Goal: Task Accomplishment & Management: Use online tool/utility

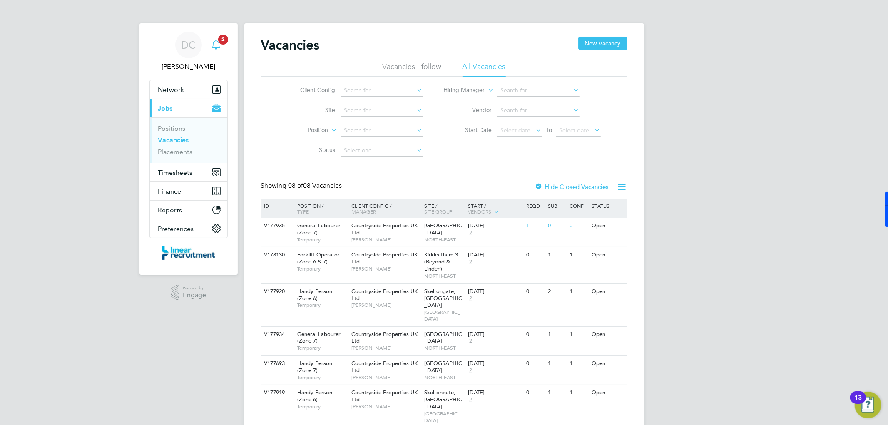
click at [218, 46] on icon "Main navigation" at bounding box center [216, 45] width 10 height 10
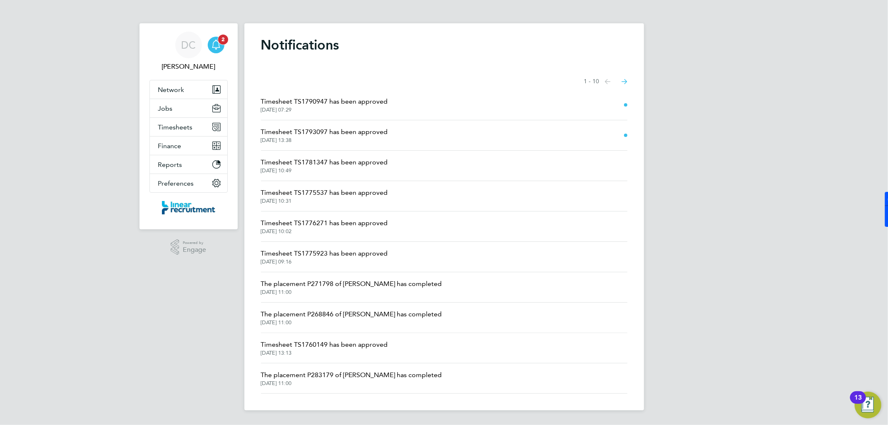
click at [214, 47] on icon "Main navigation" at bounding box center [216, 44] width 8 height 8
click at [214, 48] on icon "Main navigation" at bounding box center [216, 45] width 10 height 10
click at [180, 48] on div "DC" at bounding box center [188, 45] width 27 height 27
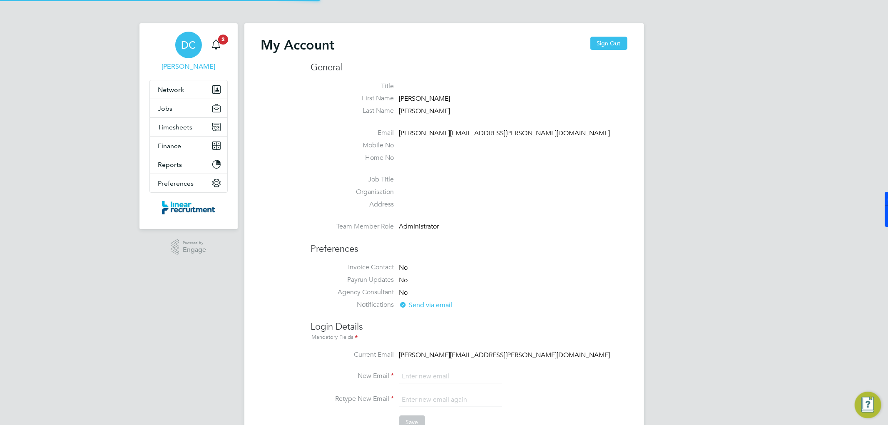
type input "[PERSON_NAME][EMAIL_ADDRESS][PERSON_NAME][DOMAIN_NAME]"
click at [181, 129] on span "Timesheets" at bounding box center [175, 127] width 35 height 8
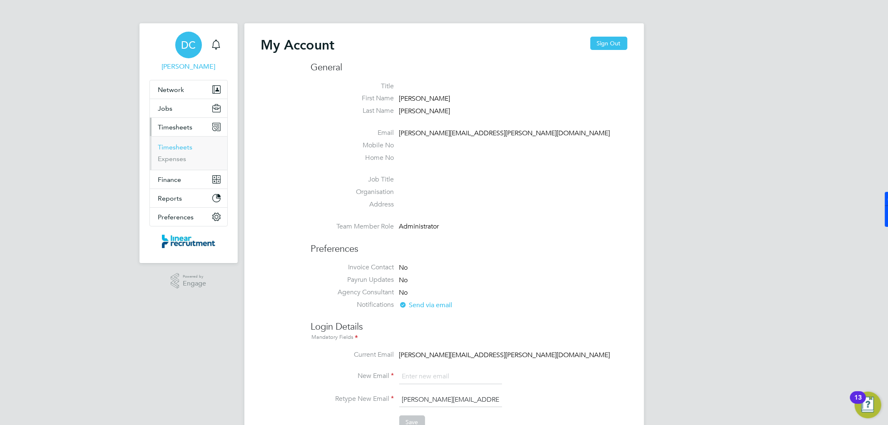
click at [181, 148] on link "Timesheets" at bounding box center [175, 147] width 35 height 8
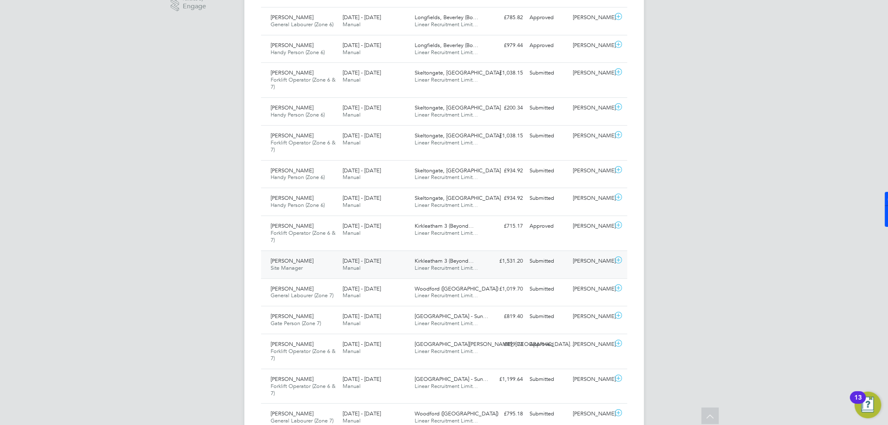
click at [621, 260] on icon at bounding box center [619, 260] width 10 height 7
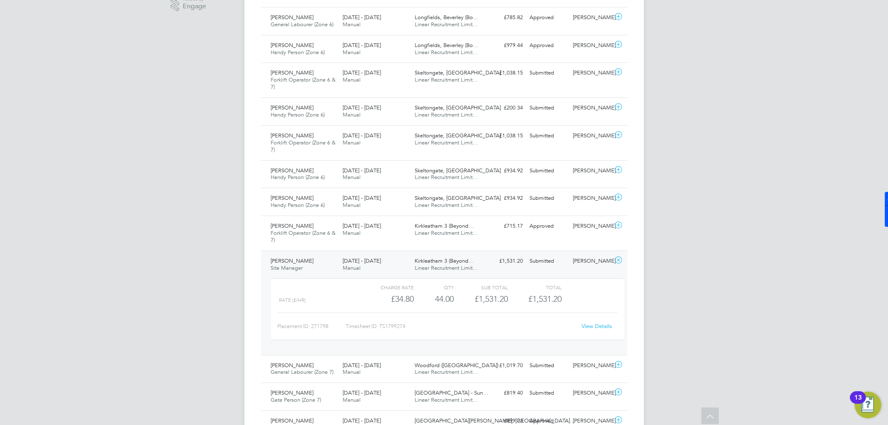
click at [355, 259] on span "[DATE] - [DATE]" at bounding box center [362, 260] width 38 height 7
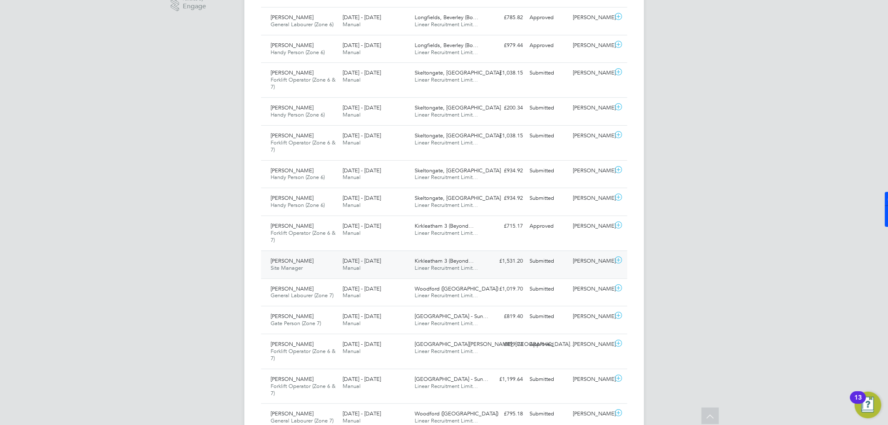
click at [305, 263] on span "[PERSON_NAME]" at bounding box center [292, 260] width 43 height 7
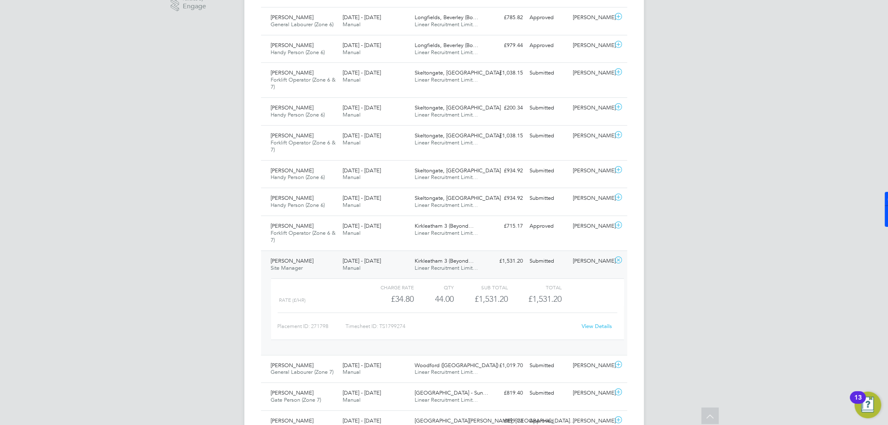
click at [602, 328] on link "View Details" at bounding box center [597, 326] width 30 height 7
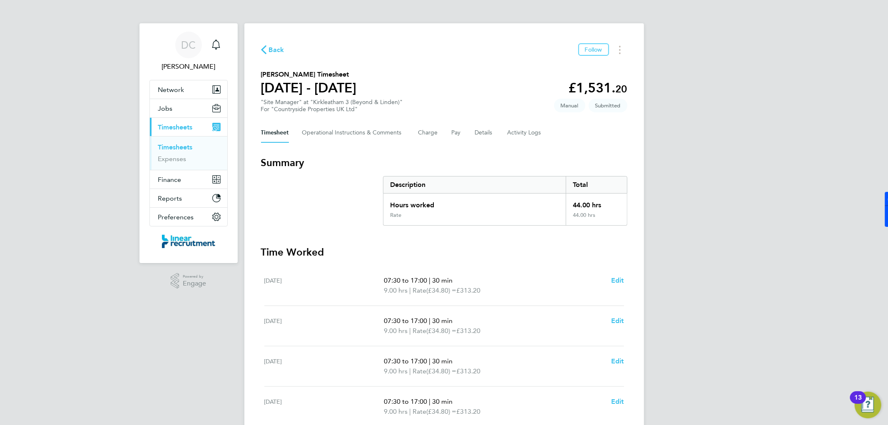
click at [473, 129] on div "Timesheet Operational Instructions & Comments Charge Pay Details Activity Logs" at bounding box center [444, 133] width 367 height 20
click at [491, 135] on button "Details" at bounding box center [484, 133] width 19 height 20
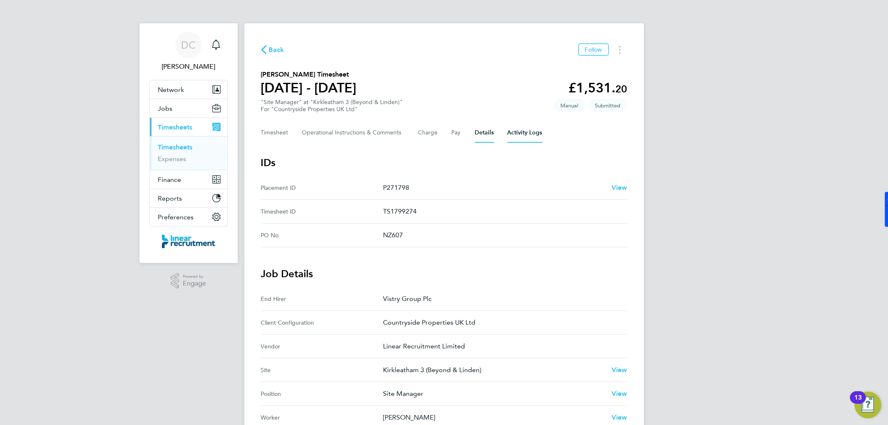
click at [525, 136] on Logs-tab "Activity Logs" at bounding box center [525, 133] width 35 height 20
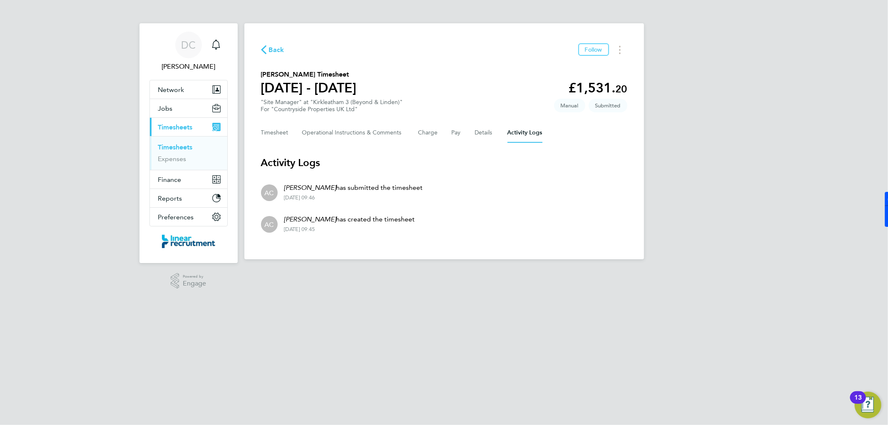
click at [277, 46] on span "Back" at bounding box center [276, 50] width 15 height 10
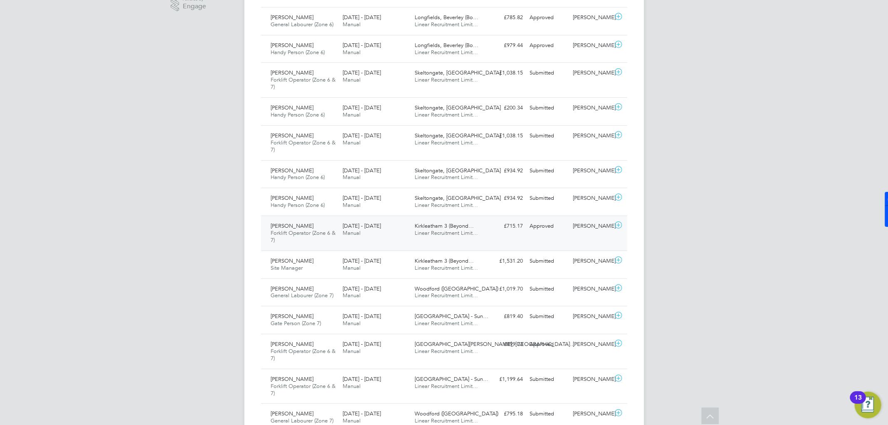
click at [615, 226] on icon at bounding box center [619, 225] width 10 height 7
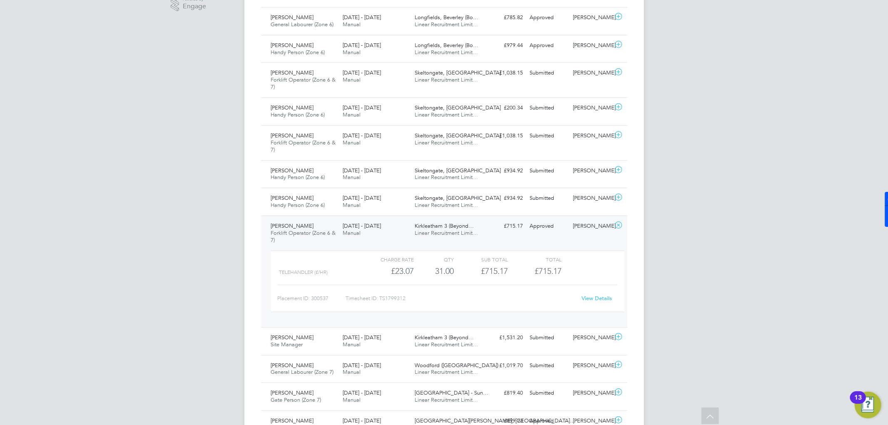
click at [307, 232] on span "Forklift Operator (Zone 6 & 7)" at bounding box center [303, 237] width 65 height 14
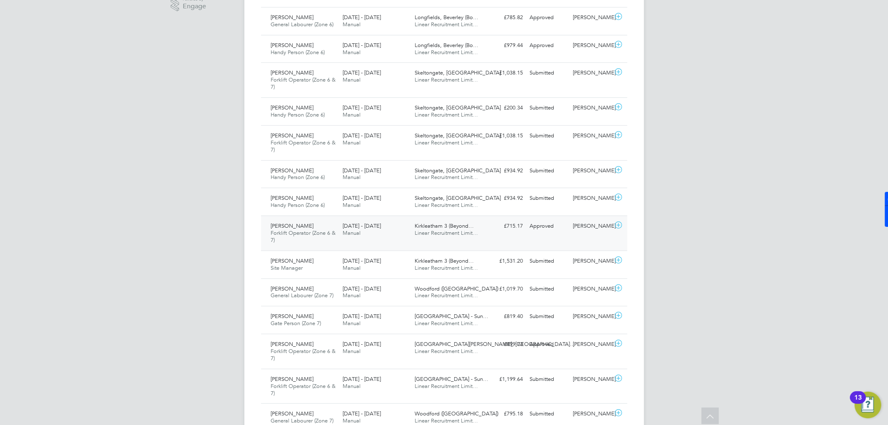
click at [390, 227] on div "4 - 10 Aug 2025 Manual" at bounding box center [375, 230] width 72 height 21
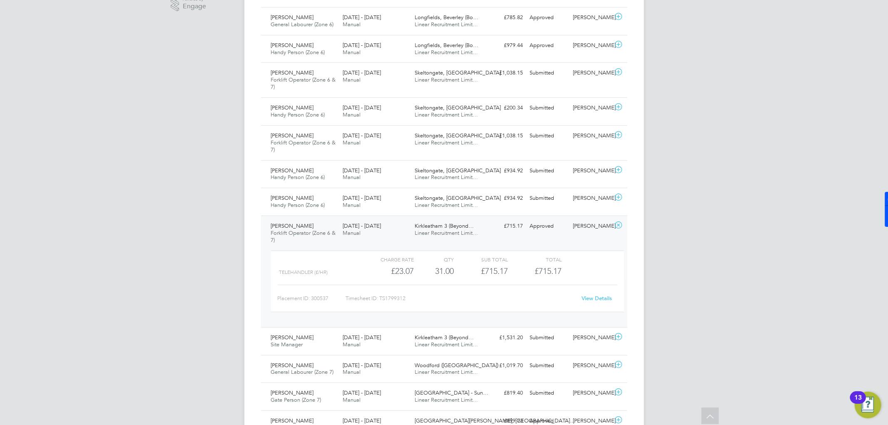
click at [384, 242] on div "George Horne Forklift Operator (Zone 6 & 7) 4 - 10 Aug 2025 4 - 10 Aug 2025 Man…" at bounding box center [444, 272] width 367 height 112
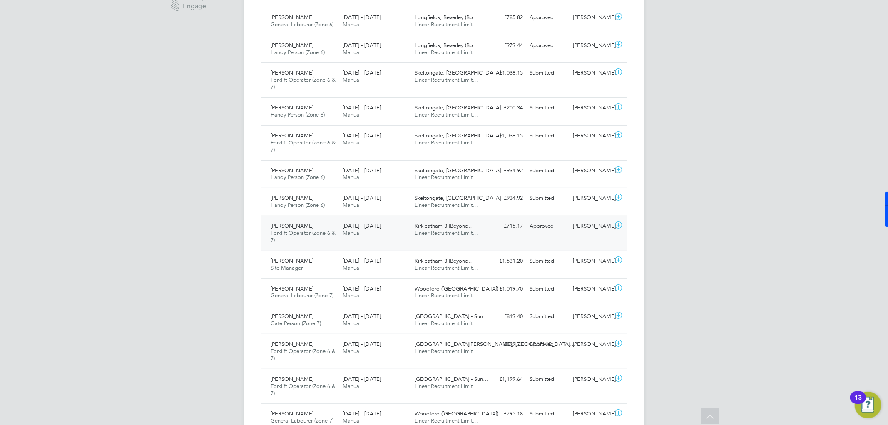
click at [304, 232] on span "Forklift Operator (Zone 6 & 7)" at bounding box center [303, 237] width 65 height 14
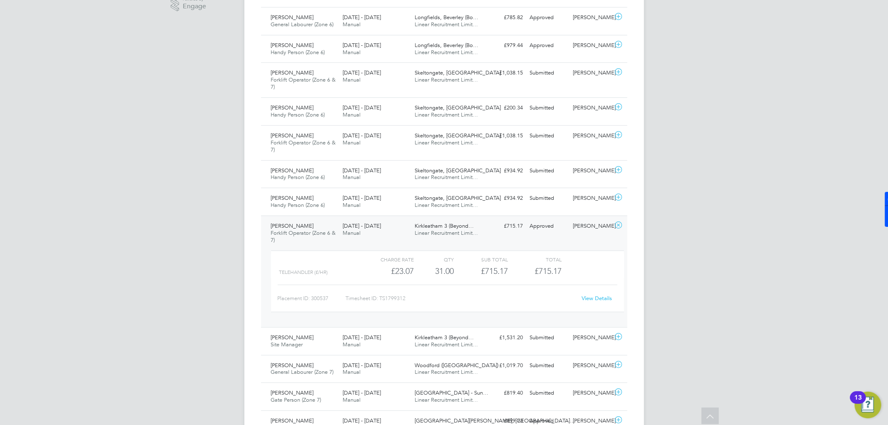
click at [599, 297] on link "View Details" at bounding box center [597, 298] width 30 height 7
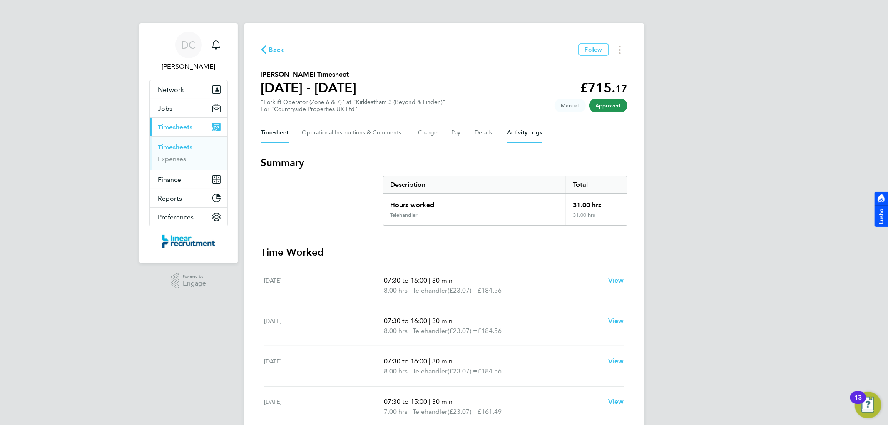
click at [531, 135] on Logs-tab "Activity Logs" at bounding box center [525, 133] width 35 height 20
